Goal: Transaction & Acquisition: Subscribe to service/newsletter

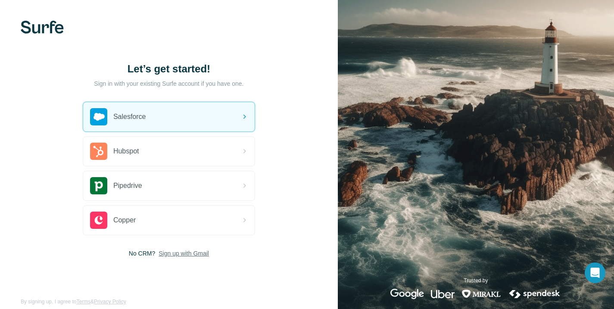
click at [195, 254] on span "Sign up with Gmail" at bounding box center [183, 253] width 50 height 9
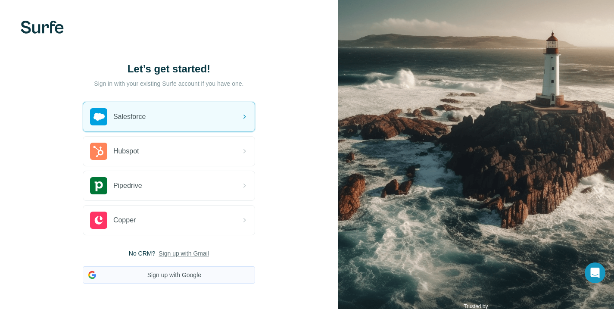
click at [189, 273] on button "Sign up with Google" at bounding box center [169, 274] width 172 height 17
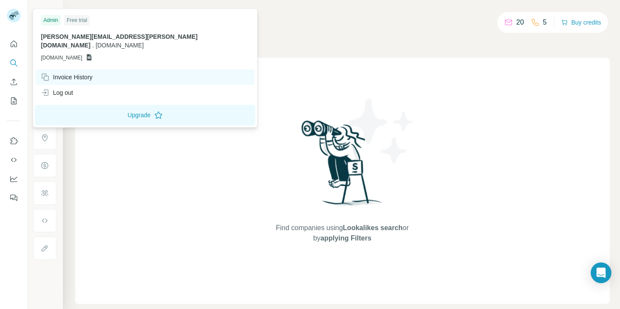
click at [65, 73] on div "Invoice History" at bounding box center [67, 77] width 52 height 9
